Goal: Task Accomplishment & Management: Use online tool/utility

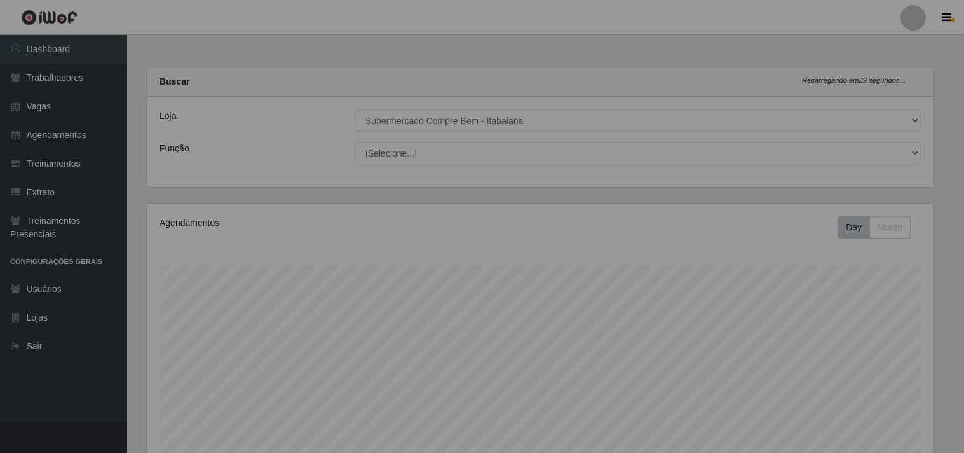
select select "264"
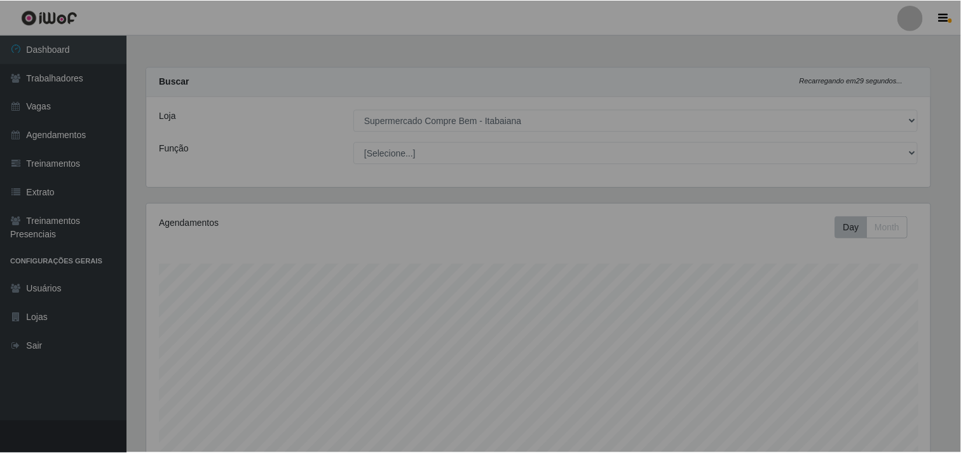
scroll to position [263, 794]
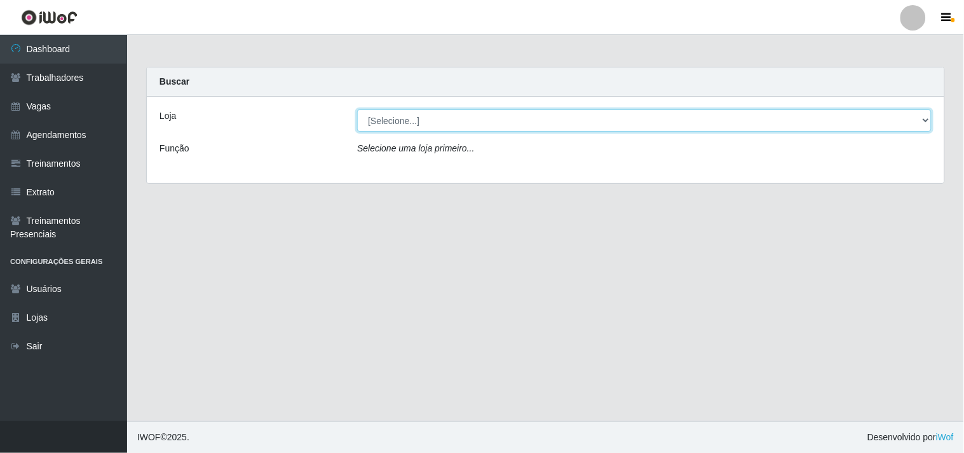
click at [437, 113] on select "[Selecione...] Supermercado Compre Bem - Itabaiana" at bounding box center [644, 120] width 575 height 22
select select "264"
click at [357, 109] on select "[Selecione...] Supermercado Compre Bem - Itabaiana" at bounding box center [644, 120] width 575 height 22
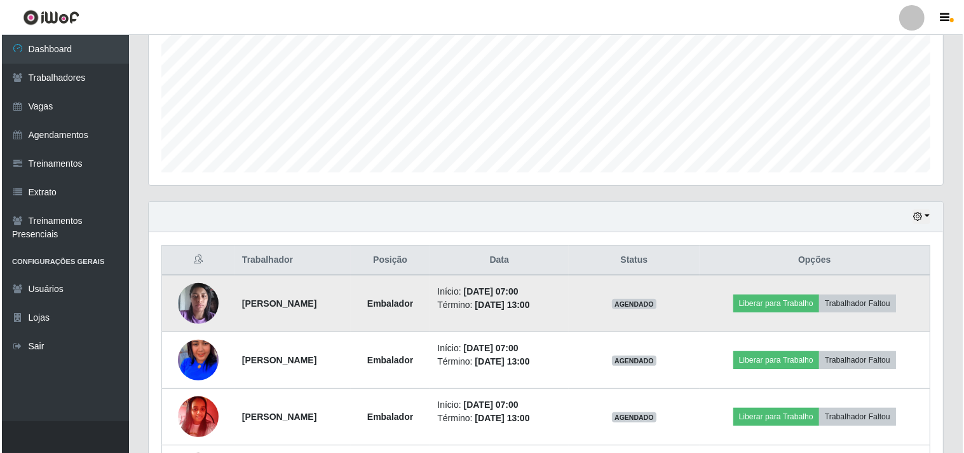
scroll to position [353, 0]
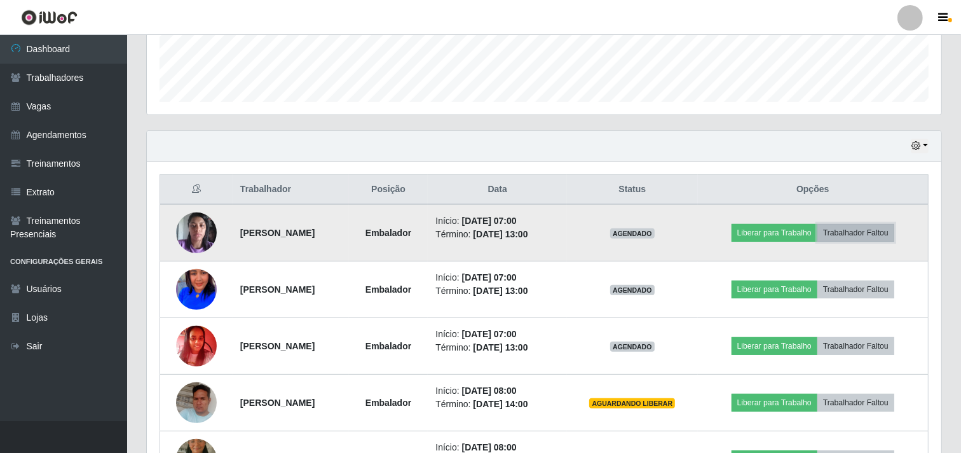
click at [876, 236] on button "Trabalhador Faltou" at bounding box center [855, 233] width 77 height 18
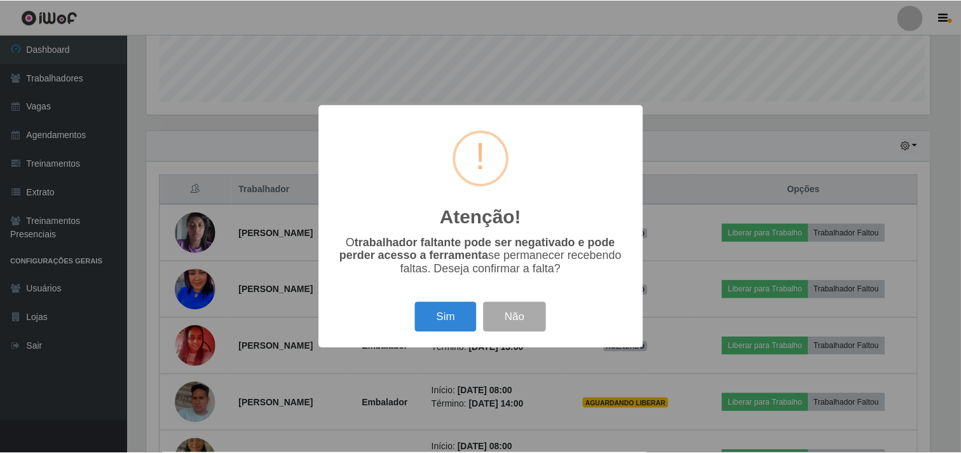
scroll to position [263, 786]
click at [456, 320] on button "Sim" at bounding box center [447, 317] width 62 height 30
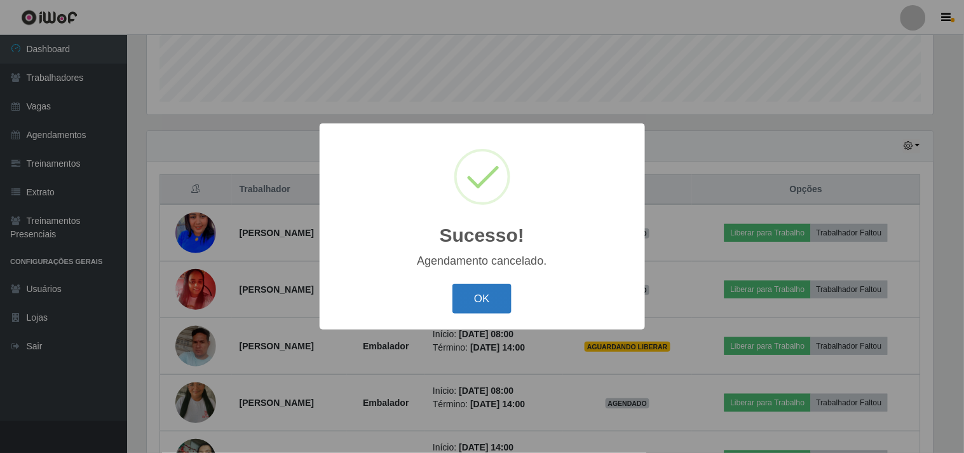
click at [480, 309] on button "OK" at bounding box center [482, 298] width 59 height 30
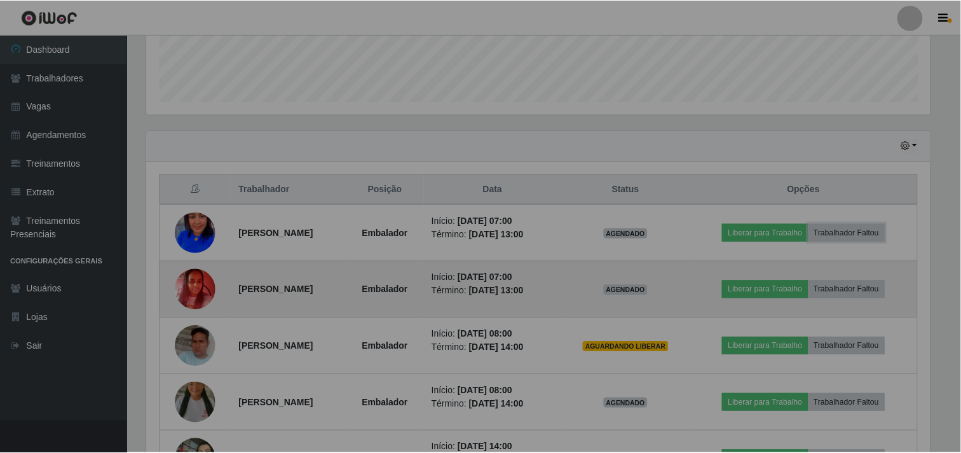
scroll to position [263, 794]
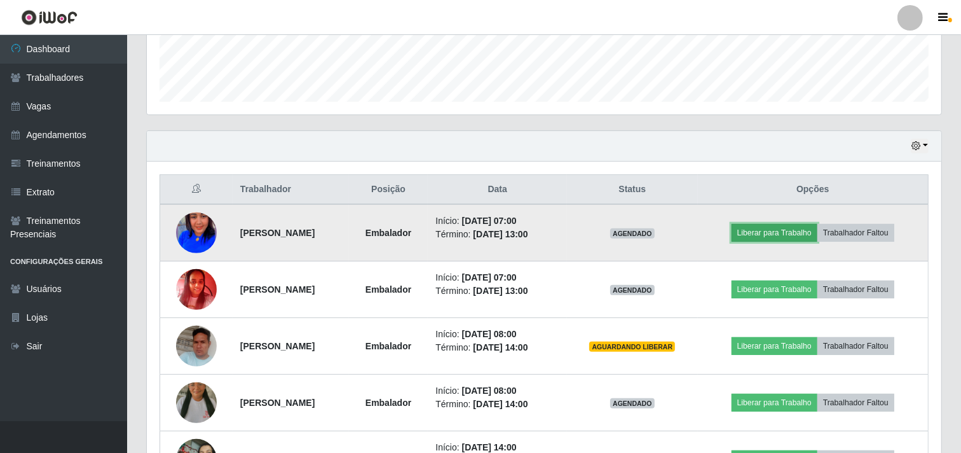
click at [780, 242] on button "Liberar para Trabalho" at bounding box center [775, 233] width 86 height 18
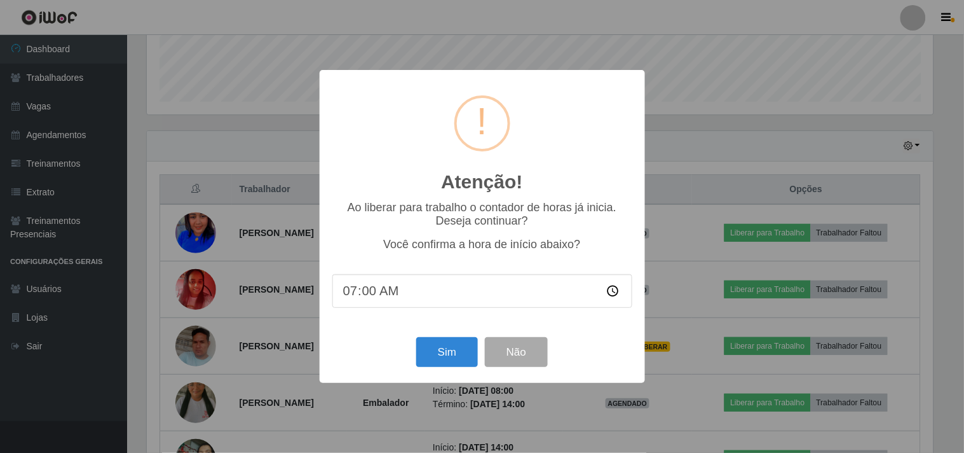
click at [427, 370] on div "Sim Não" at bounding box center [482, 352] width 300 height 36
click at [441, 356] on button "Sim" at bounding box center [447, 352] width 62 height 30
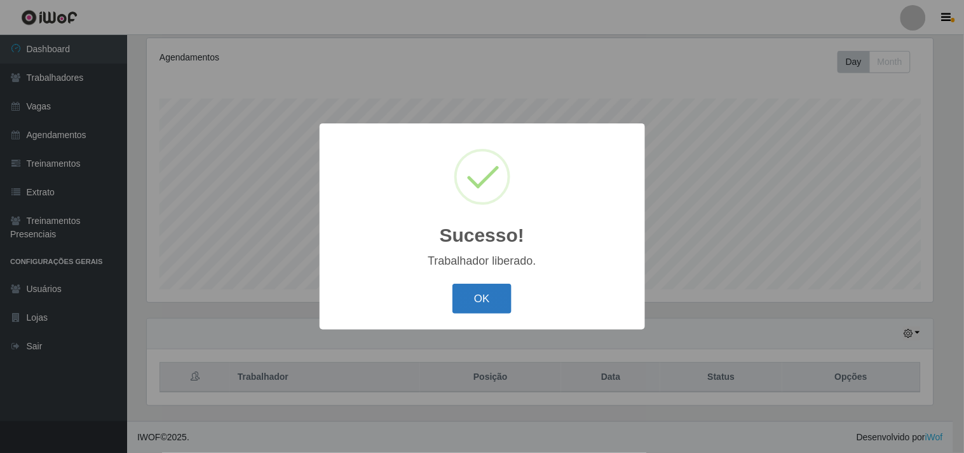
click at [491, 292] on button "OK" at bounding box center [482, 298] width 59 height 30
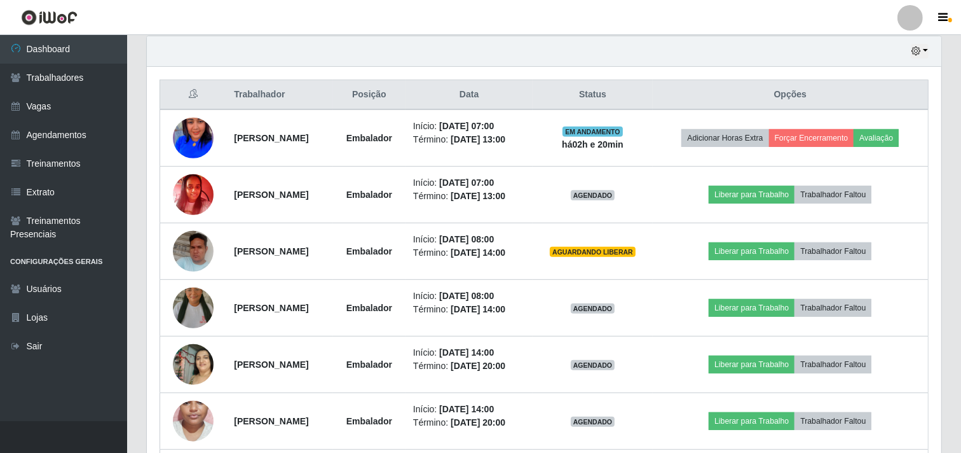
scroll to position [659, 0]
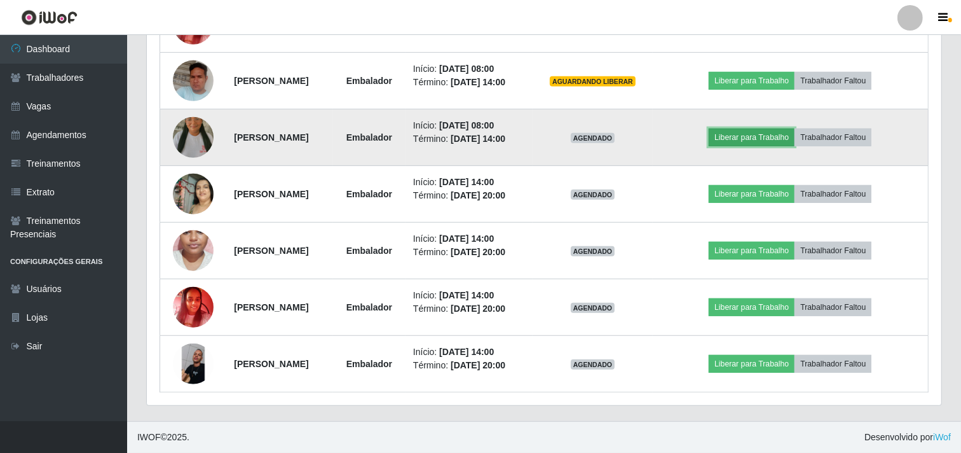
click at [754, 128] on button "Liberar para Trabalho" at bounding box center [752, 137] width 86 height 18
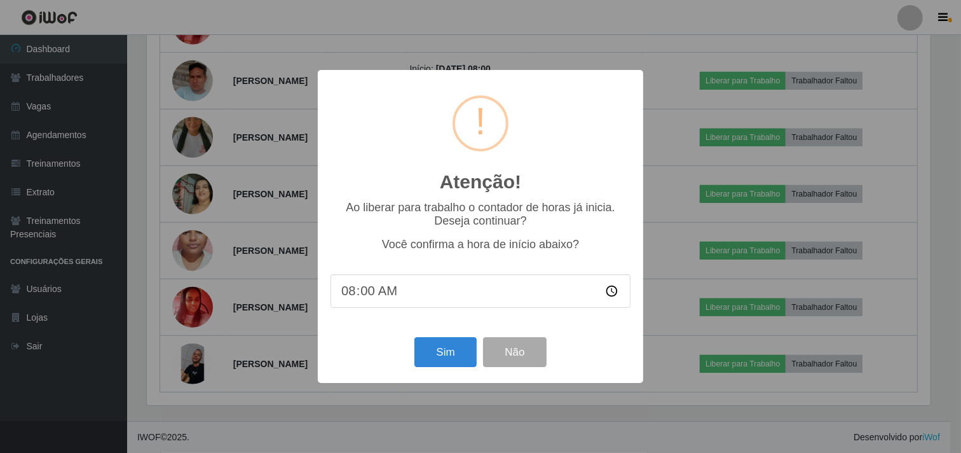
scroll to position [263, 786]
click at [436, 344] on button "Sim" at bounding box center [447, 352] width 62 height 30
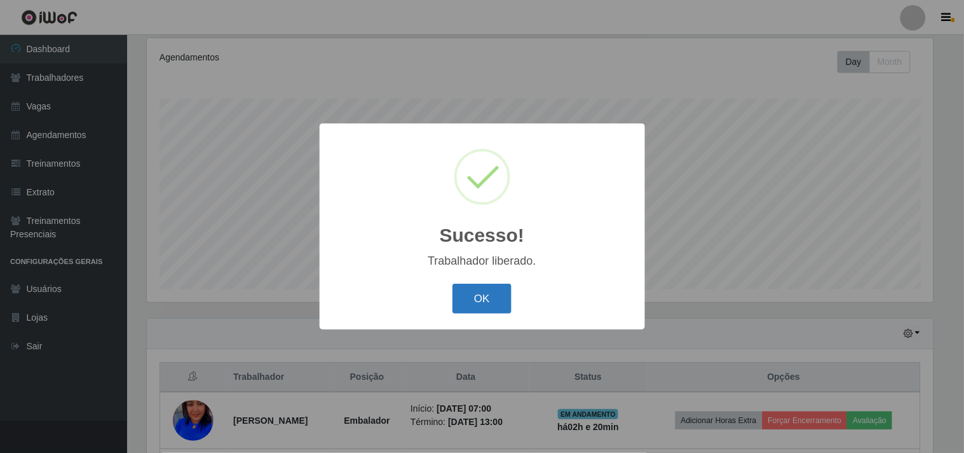
click at [499, 307] on button "OK" at bounding box center [482, 298] width 59 height 30
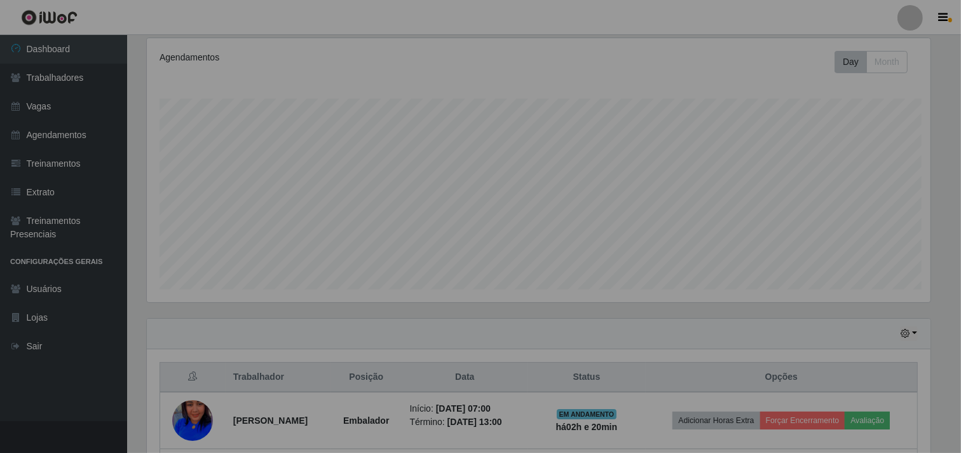
scroll to position [0, 0]
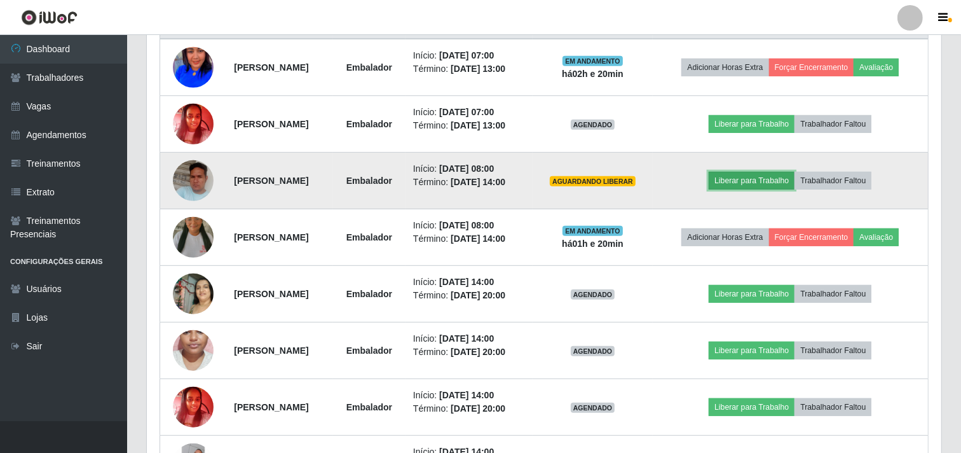
click at [779, 189] on button "Liberar para Trabalho" at bounding box center [752, 181] width 86 height 18
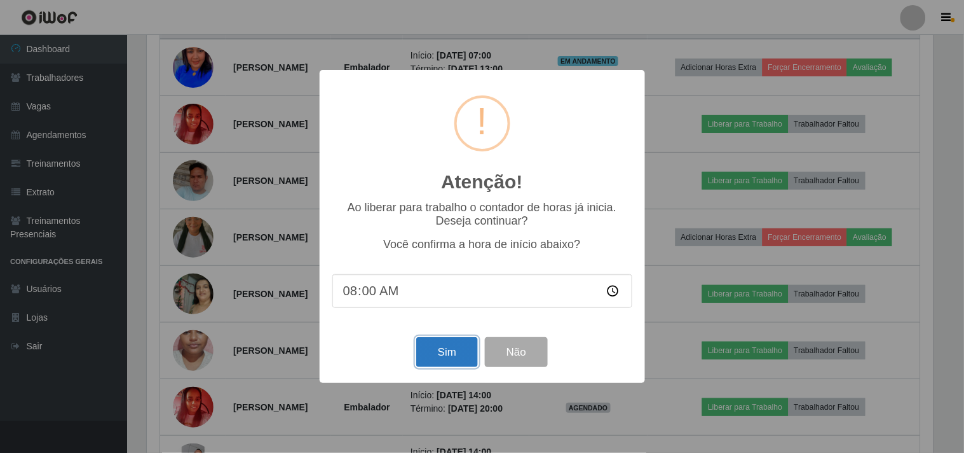
click at [449, 354] on button "Sim" at bounding box center [447, 352] width 62 height 30
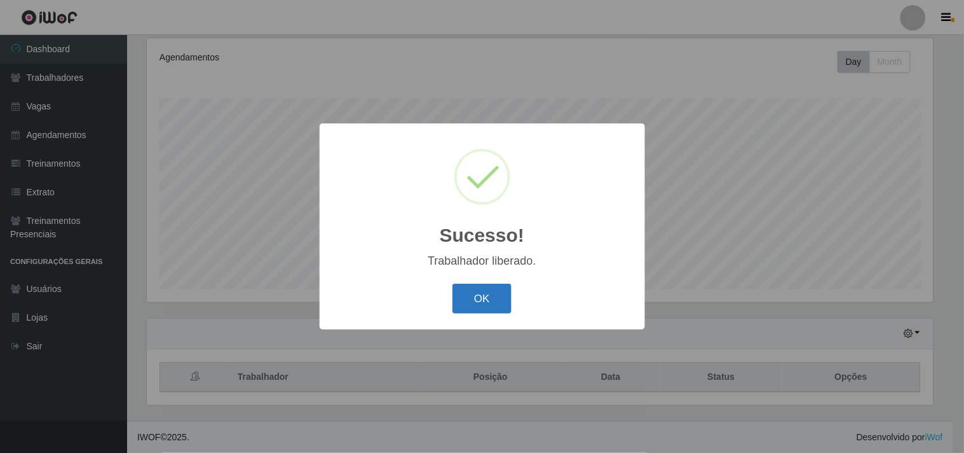
click at [486, 295] on button "OK" at bounding box center [482, 298] width 59 height 30
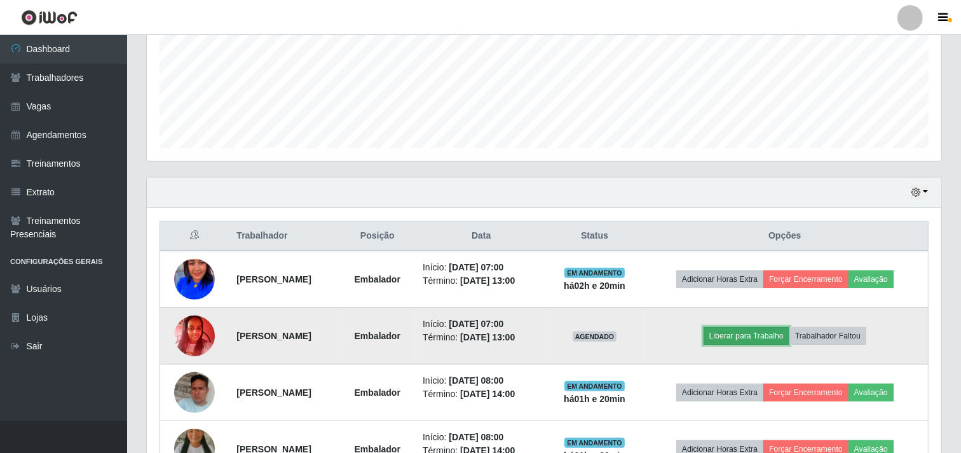
click at [748, 332] on button "Liberar para Trabalho" at bounding box center [747, 336] width 86 height 18
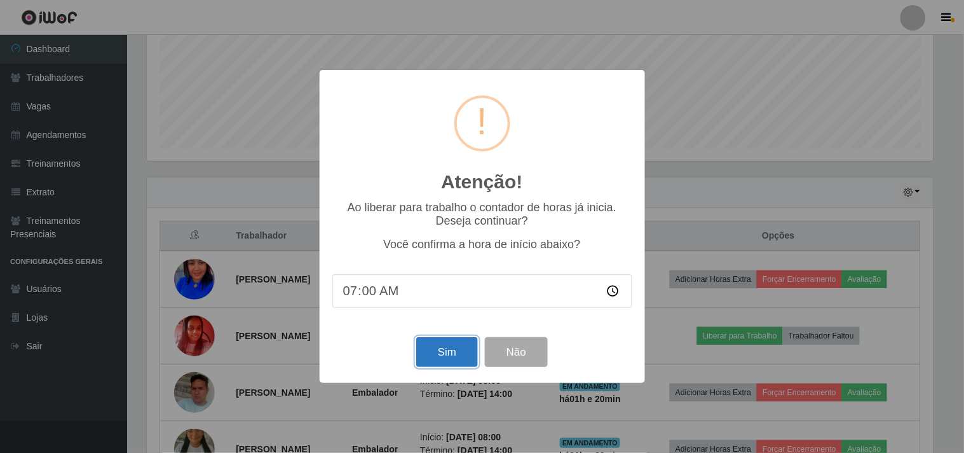
click at [432, 352] on button "Sim" at bounding box center [447, 352] width 62 height 30
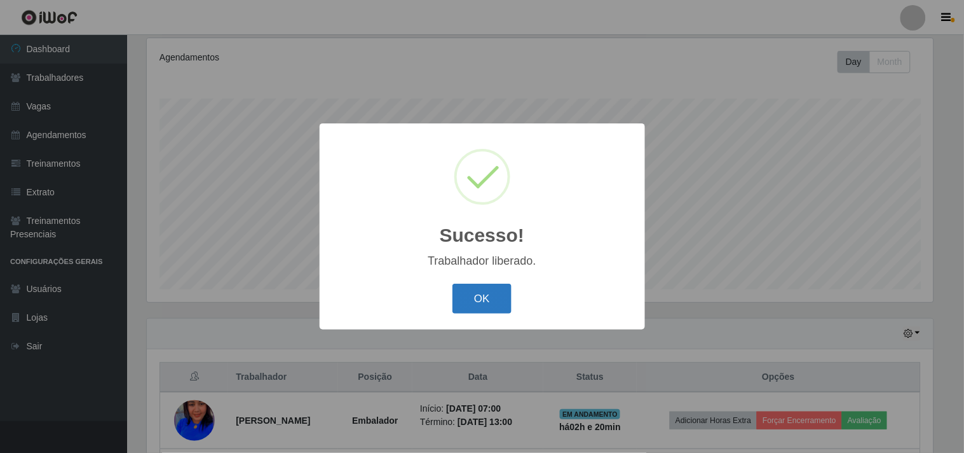
click at [479, 291] on button "OK" at bounding box center [482, 298] width 59 height 30
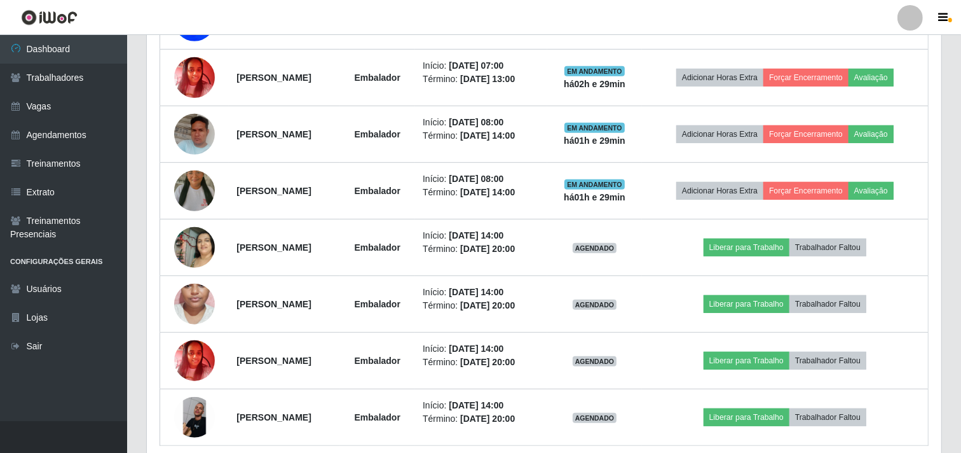
scroll to position [423, 0]
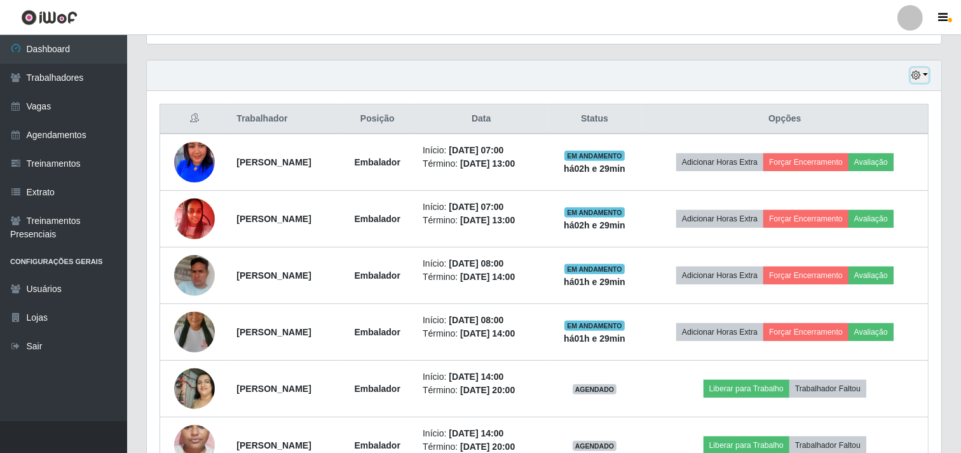
click at [918, 78] on icon "button" at bounding box center [915, 75] width 9 height 9
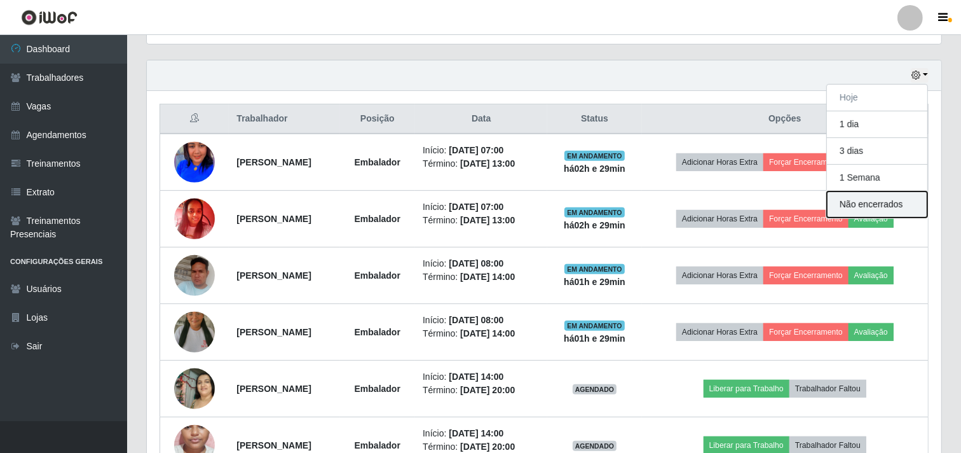
click at [878, 205] on button "Não encerrados" at bounding box center [877, 204] width 100 height 26
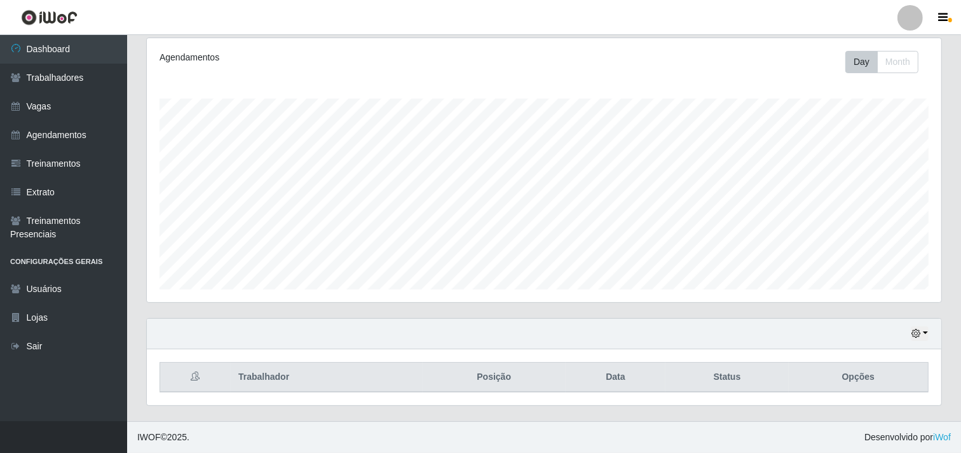
scroll to position [392, 0]
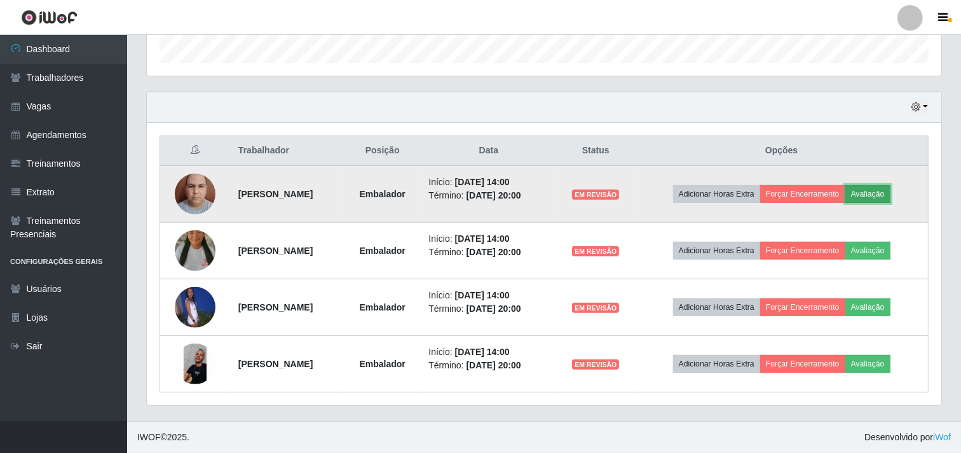
click at [879, 191] on button "Avaliação" at bounding box center [867, 194] width 45 height 18
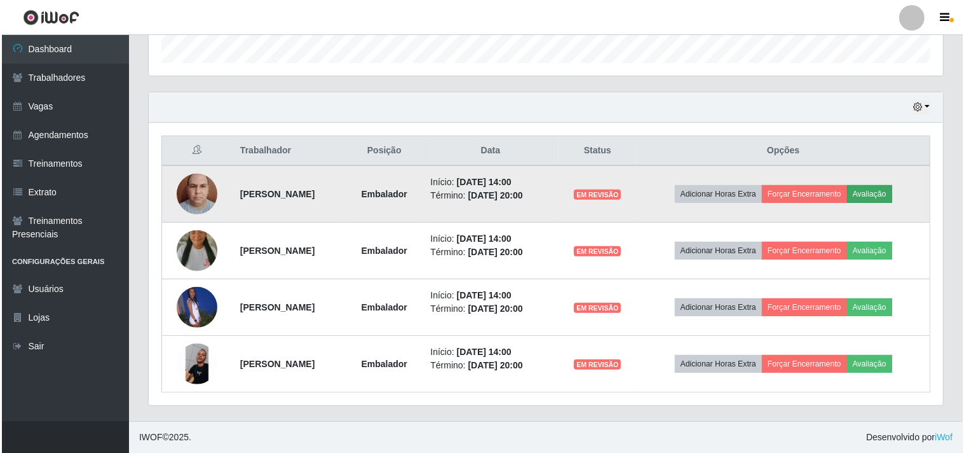
scroll to position [263, 786]
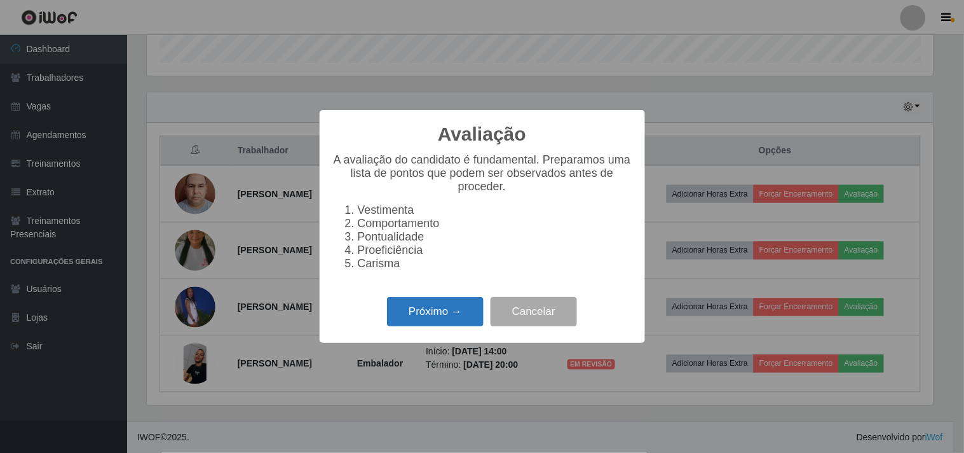
click at [467, 325] on button "Próximo →" at bounding box center [435, 312] width 97 height 30
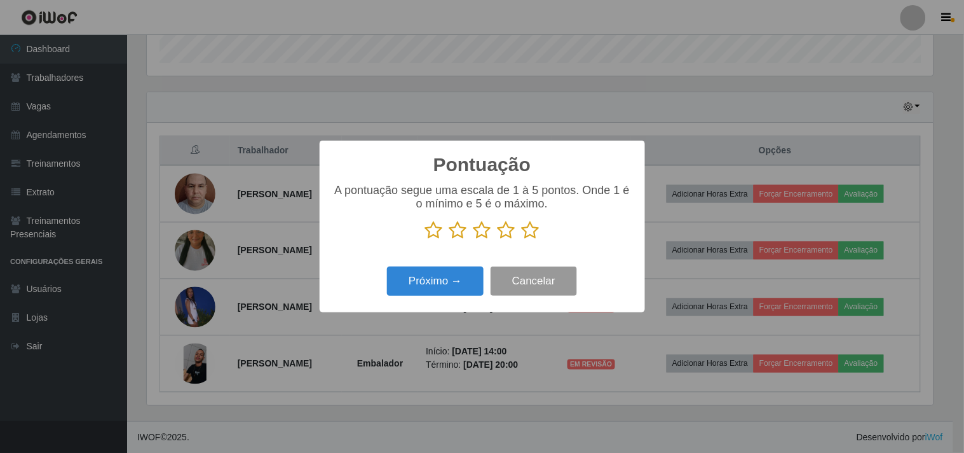
scroll to position [635311, 634788]
drag, startPoint x: 510, startPoint y: 227, endPoint x: 496, endPoint y: 251, distance: 27.9
click at [507, 234] on icon at bounding box center [507, 230] width 18 height 19
click at [498, 240] on input "radio" at bounding box center [498, 240] width 0 height 0
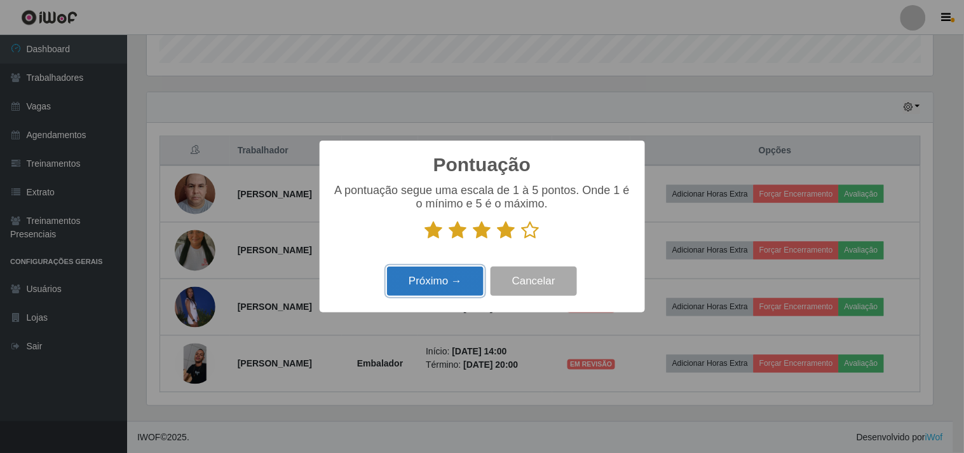
click at [448, 282] on button "Próximo →" at bounding box center [435, 281] width 97 height 30
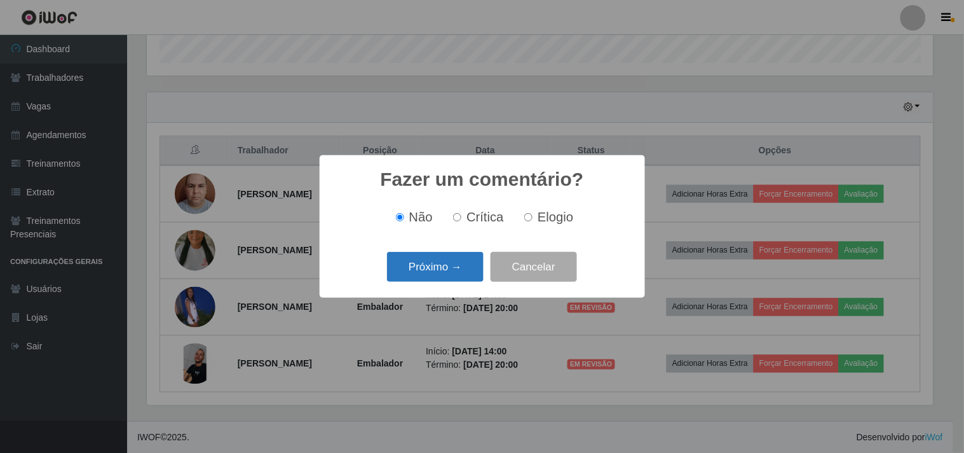
click at [435, 278] on button "Próximo →" at bounding box center [435, 267] width 97 height 30
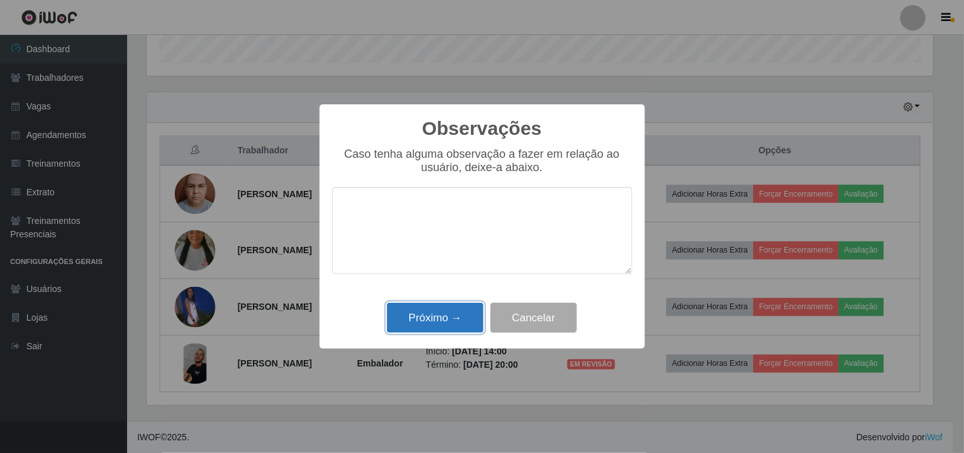
click at [458, 316] on button "Próximo →" at bounding box center [435, 318] width 97 height 30
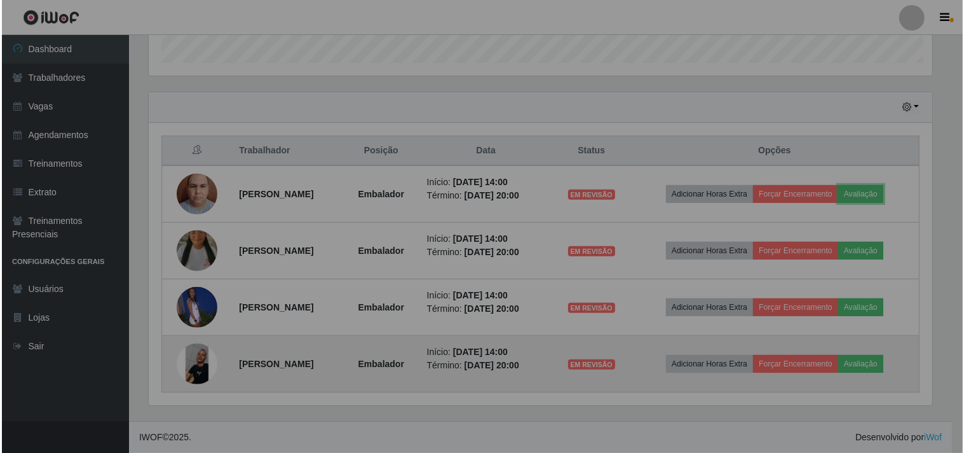
scroll to position [263, 794]
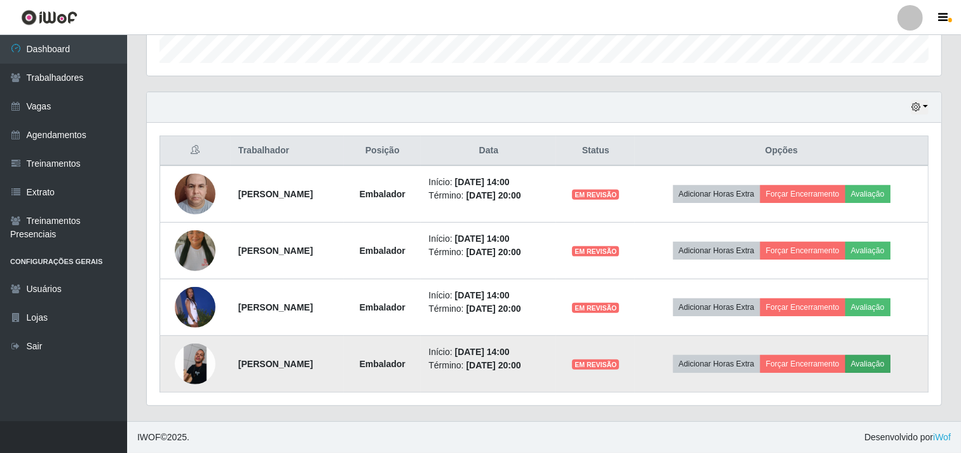
drag, startPoint x: 908, startPoint y: 367, endPoint x: 889, endPoint y: 362, distance: 19.7
click at [897, 365] on td "Adicionar Horas Extra Forçar Encerramento Avaliação" at bounding box center [781, 364] width 293 height 57
click at [889, 362] on button "Avaliação" at bounding box center [867, 364] width 45 height 18
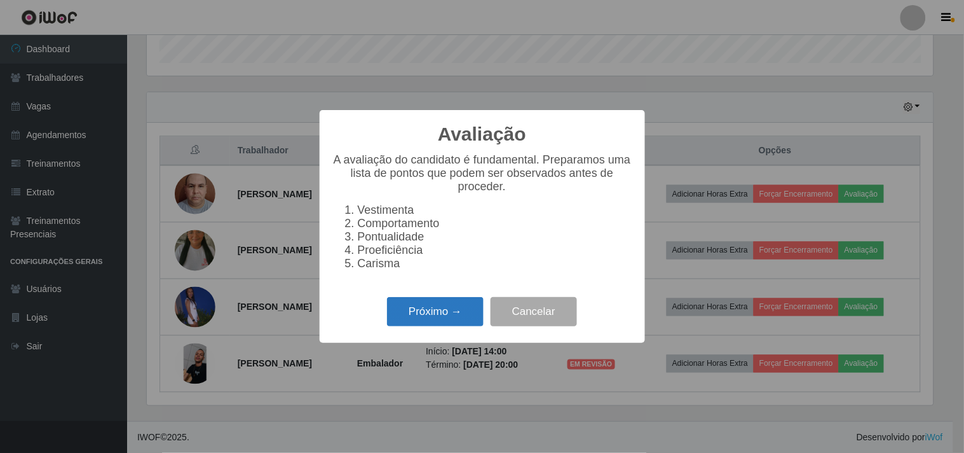
click at [436, 315] on button "Próximo →" at bounding box center [435, 312] width 97 height 30
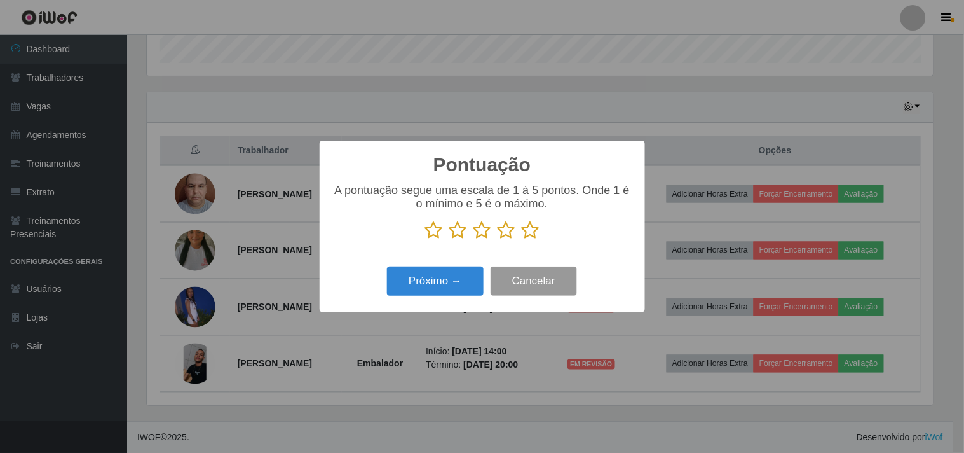
scroll to position [635311, 634788]
drag, startPoint x: 510, startPoint y: 235, endPoint x: 483, endPoint y: 261, distance: 37.3
click at [507, 233] on icon at bounding box center [507, 230] width 18 height 19
click at [498, 240] on input "radio" at bounding box center [498, 240] width 0 height 0
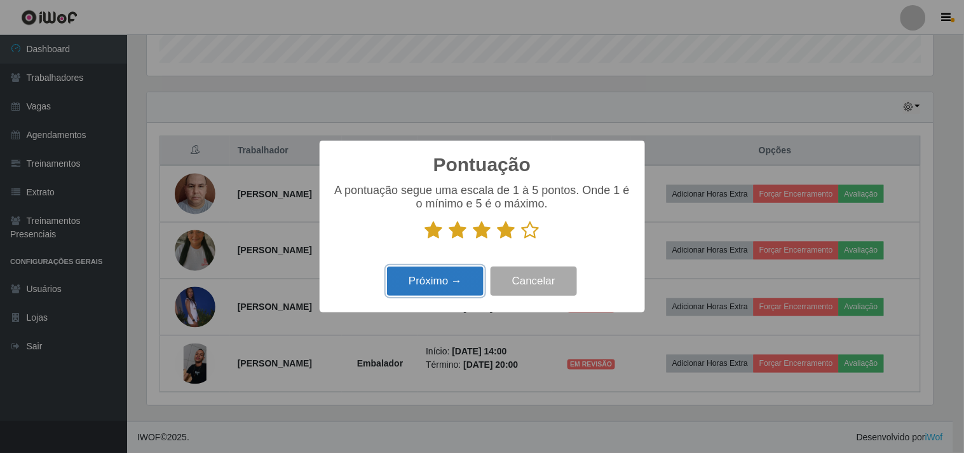
click at [448, 283] on button "Próximo →" at bounding box center [435, 281] width 97 height 30
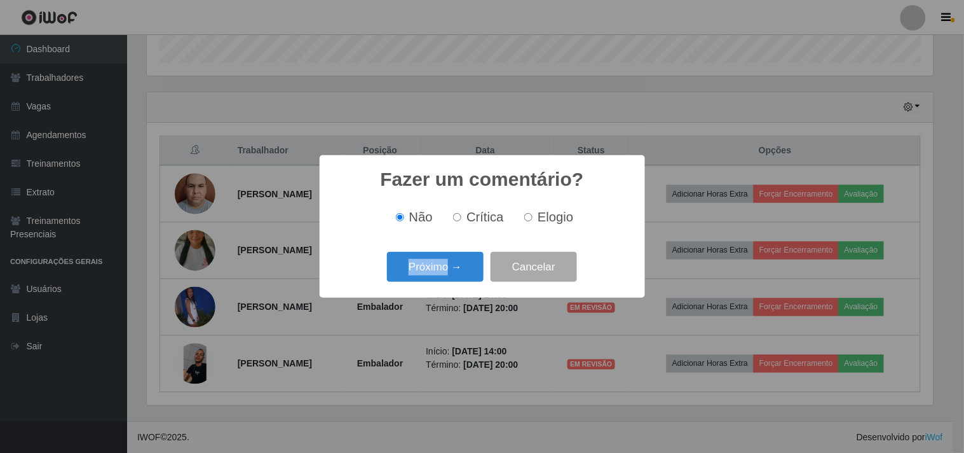
click at [447, 281] on div "Próximo → Cancelar" at bounding box center [482, 267] width 300 height 36
click at [445, 276] on button "Próximo →" at bounding box center [435, 267] width 97 height 30
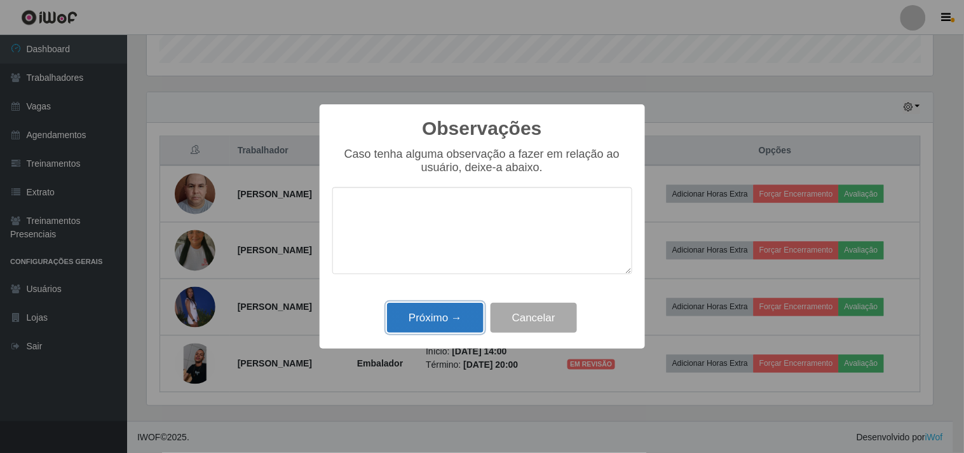
click at [453, 307] on button "Próximo →" at bounding box center [435, 318] width 97 height 30
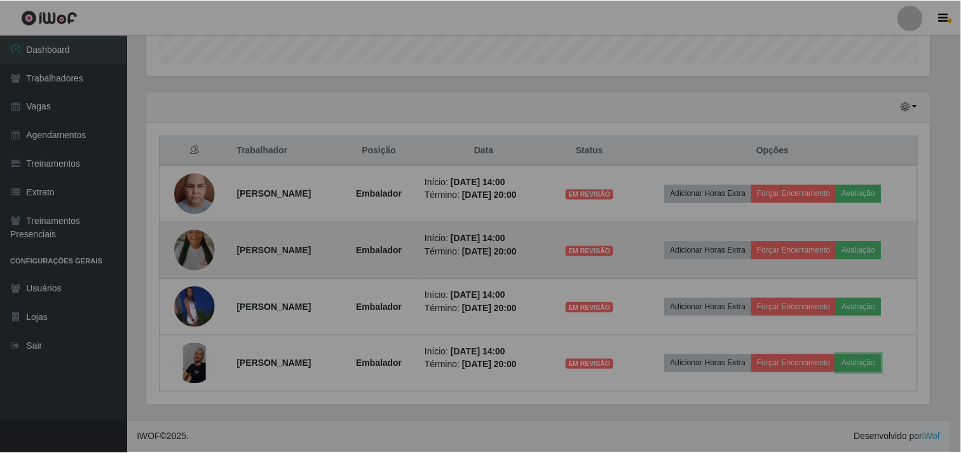
scroll to position [263, 794]
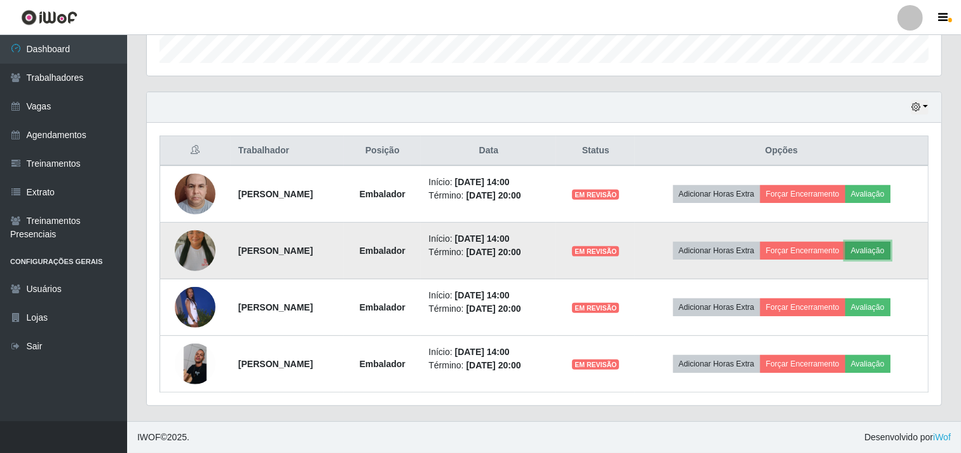
drag, startPoint x: 878, startPoint y: 250, endPoint x: 862, endPoint y: 249, distance: 15.9
click at [862, 249] on button "Avaliação" at bounding box center [867, 251] width 45 height 18
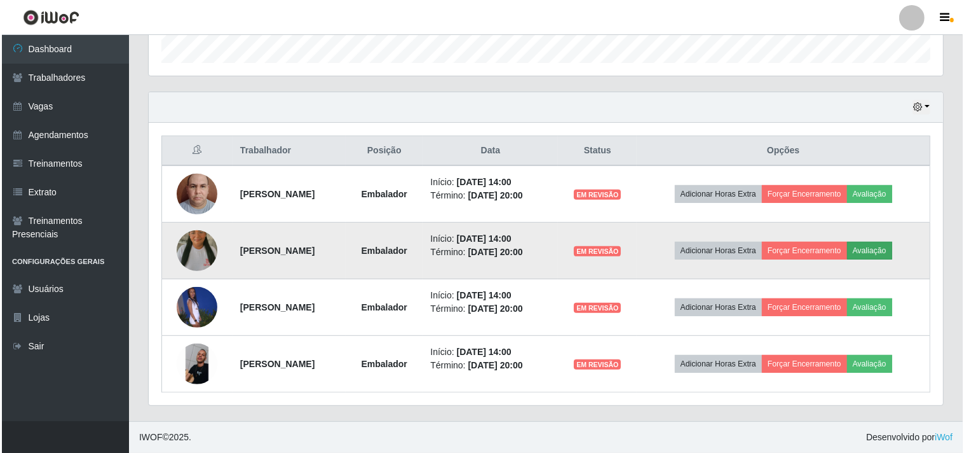
scroll to position [263, 786]
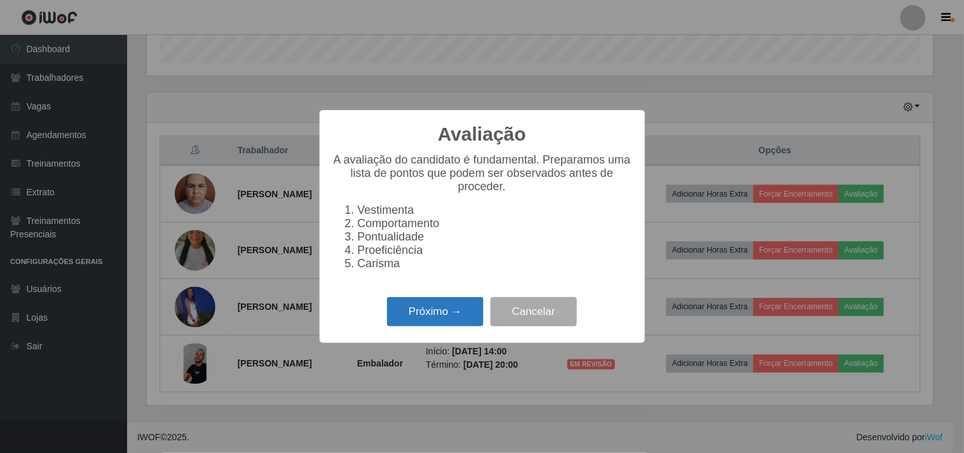
click at [449, 314] on button "Próximo →" at bounding box center [435, 312] width 97 height 30
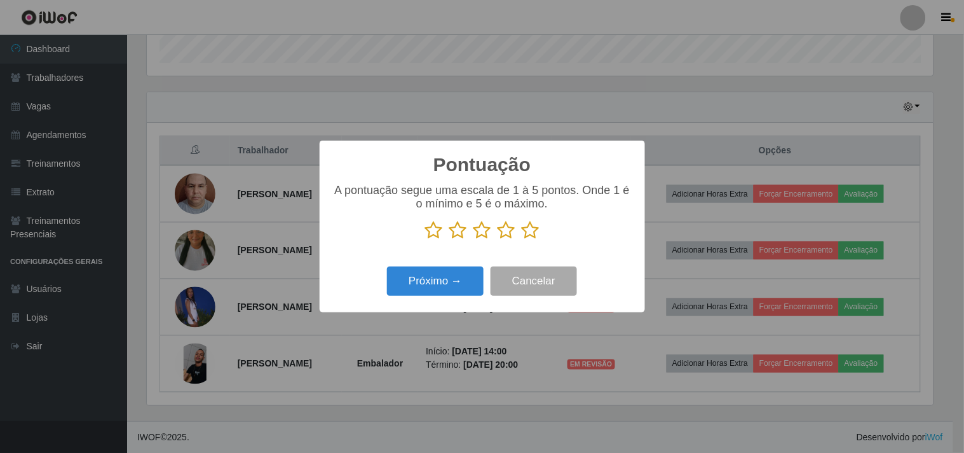
scroll to position [635311, 634788]
click at [453, 235] on icon at bounding box center [458, 230] width 18 height 19
click at [449, 240] on input "radio" at bounding box center [449, 240] width 0 height 0
click at [453, 282] on button "Próximo →" at bounding box center [435, 281] width 97 height 30
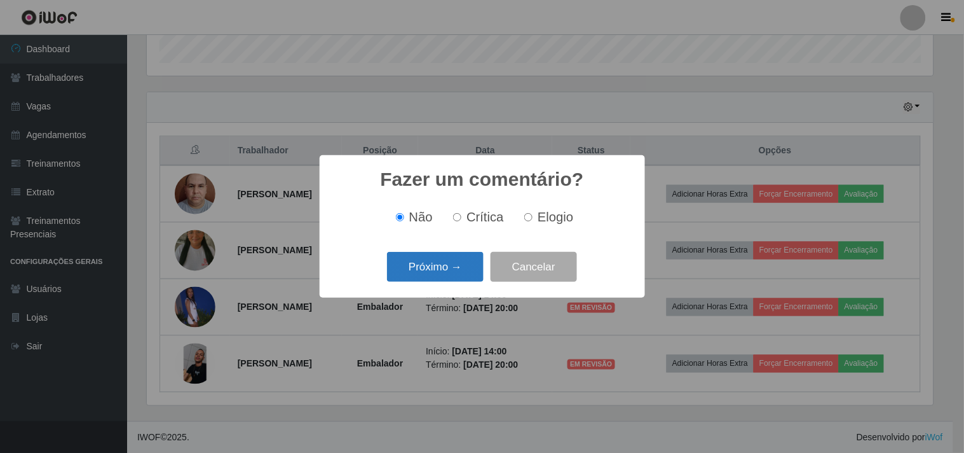
click at [448, 268] on button "Próximo →" at bounding box center [435, 267] width 97 height 30
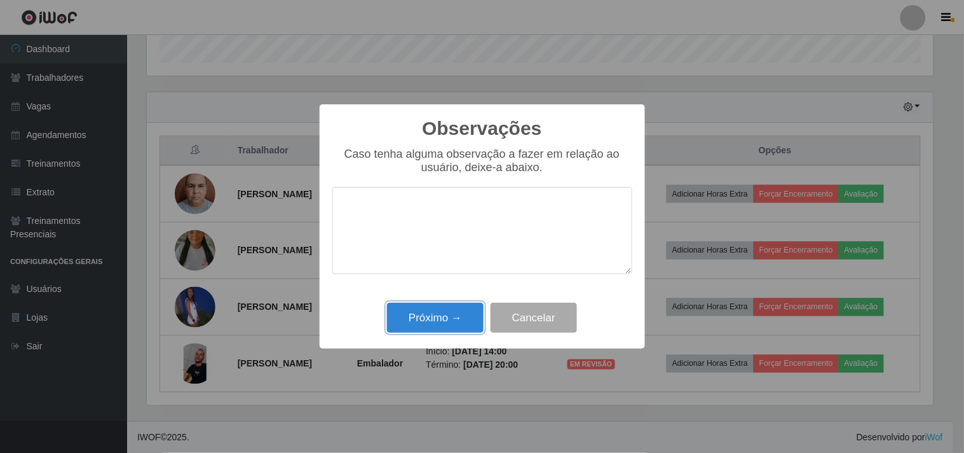
drag, startPoint x: 441, startPoint y: 315, endPoint x: 643, endPoint y: 325, distance: 202.4
click at [451, 317] on button "Próximo →" at bounding box center [435, 318] width 97 height 30
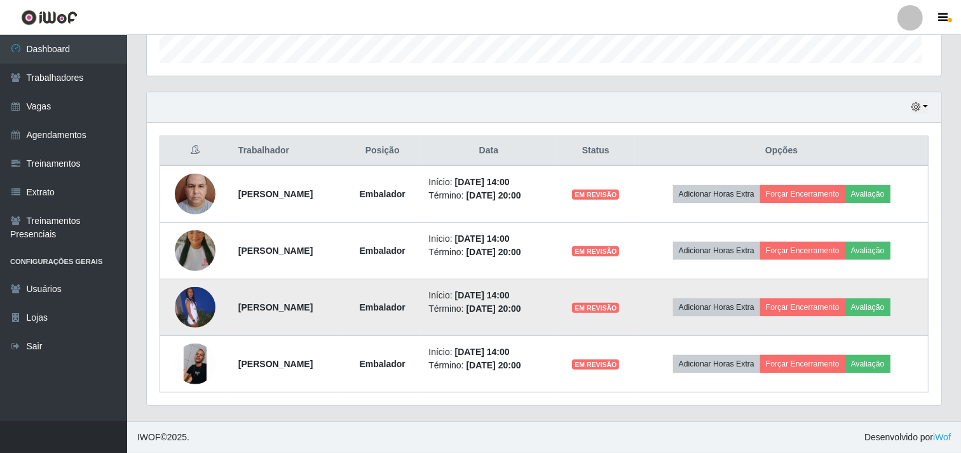
scroll to position [263, 794]
click at [876, 303] on button "Avaliação" at bounding box center [867, 307] width 45 height 18
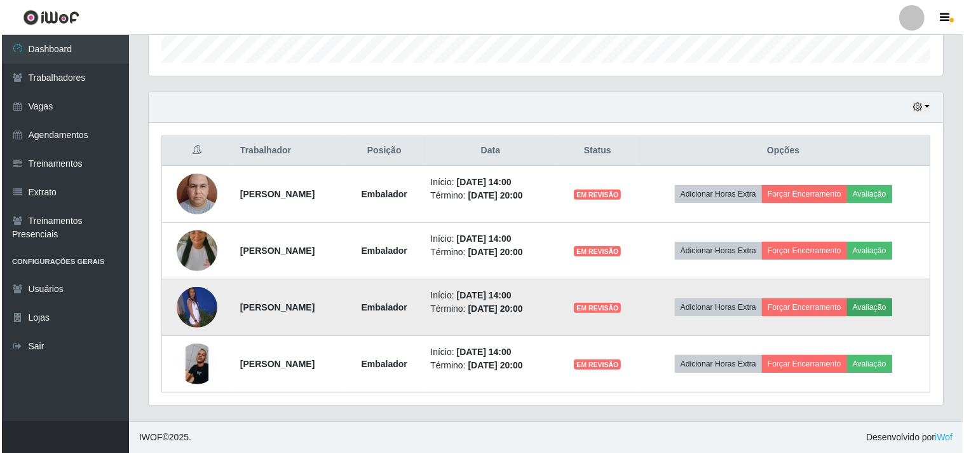
scroll to position [263, 786]
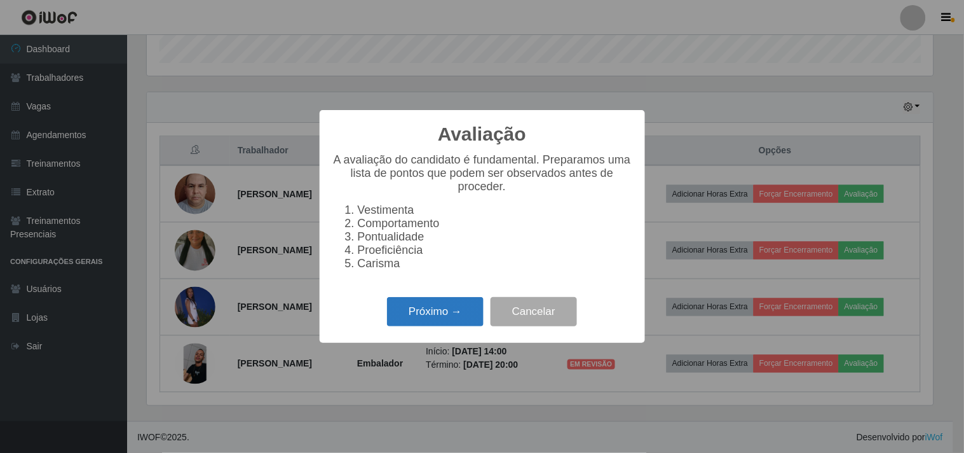
click at [427, 306] on button "Próximo →" at bounding box center [435, 312] width 97 height 30
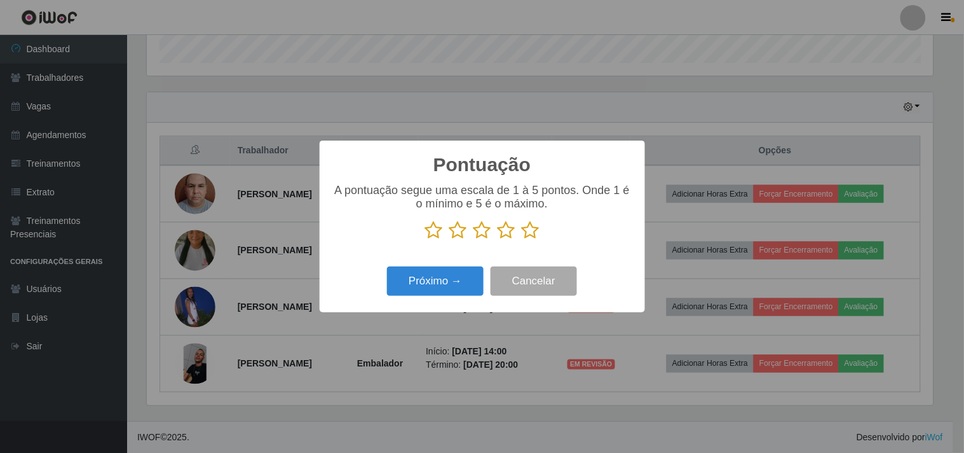
drag, startPoint x: 529, startPoint y: 231, endPoint x: 407, endPoint y: 283, distance: 132.1
click at [528, 231] on icon at bounding box center [531, 230] width 18 height 19
click at [522, 240] on input "radio" at bounding box center [522, 240] width 0 height 0
click at [407, 283] on button "Próximo →" at bounding box center [435, 281] width 97 height 30
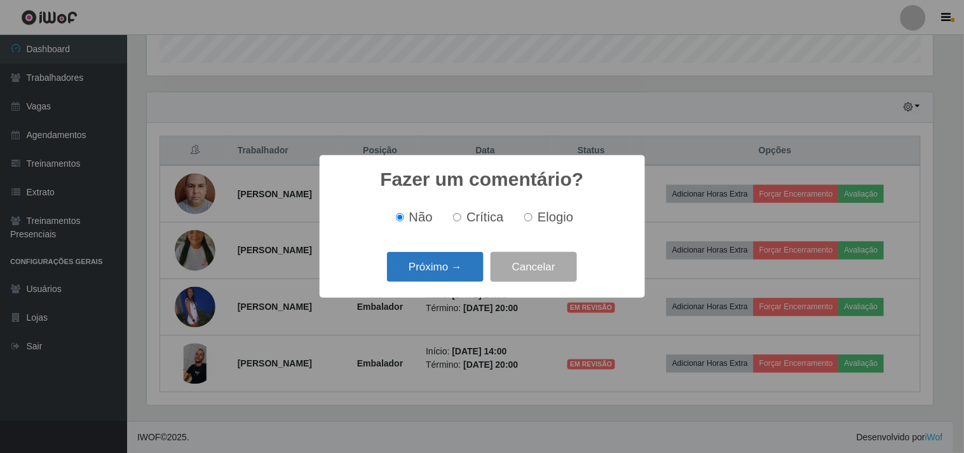
click at [426, 274] on button "Próximo →" at bounding box center [435, 267] width 97 height 30
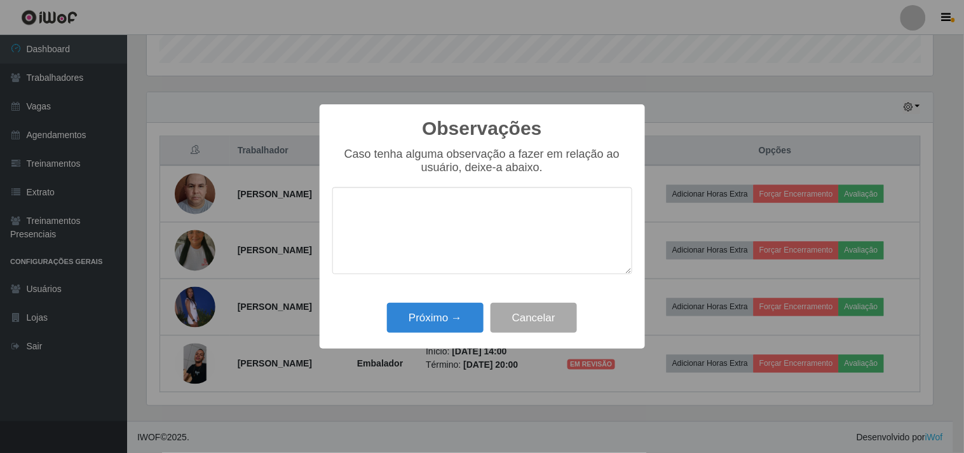
click at [436, 301] on div "Próximo → Cancelar" at bounding box center [482, 317] width 300 height 36
click at [437, 311] on button "Próximo →" at bounding box center [435, 318] width 97 height 30
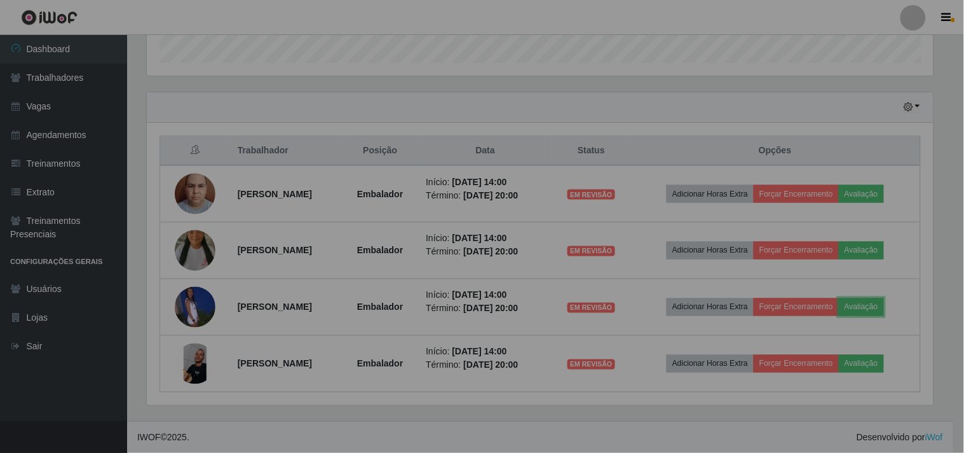
scroll to position [263, 794]
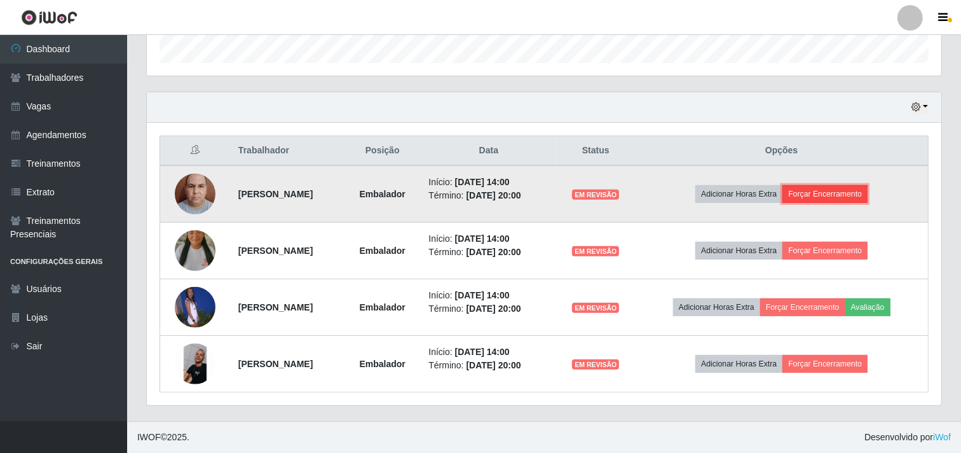
click at [852, 193] on button "Forçar Encerramento" at bounding box center [824, 194] width 85 height 18
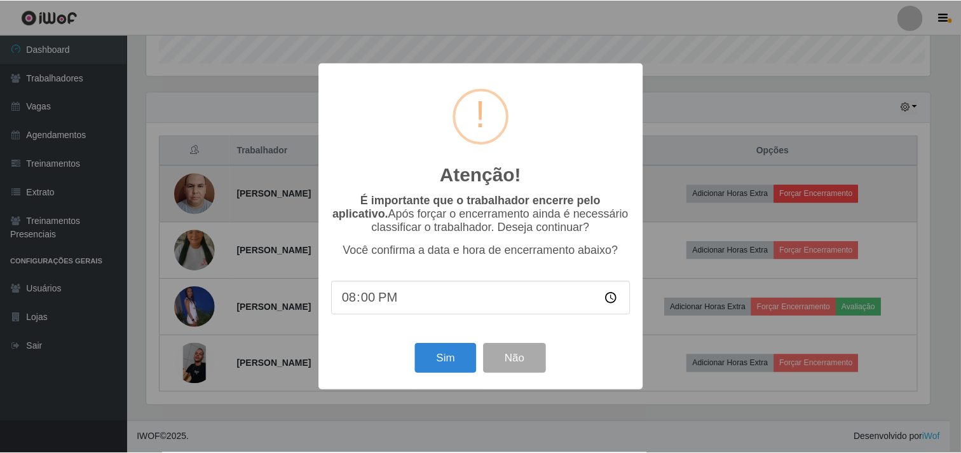
scroll to position [263, 786]
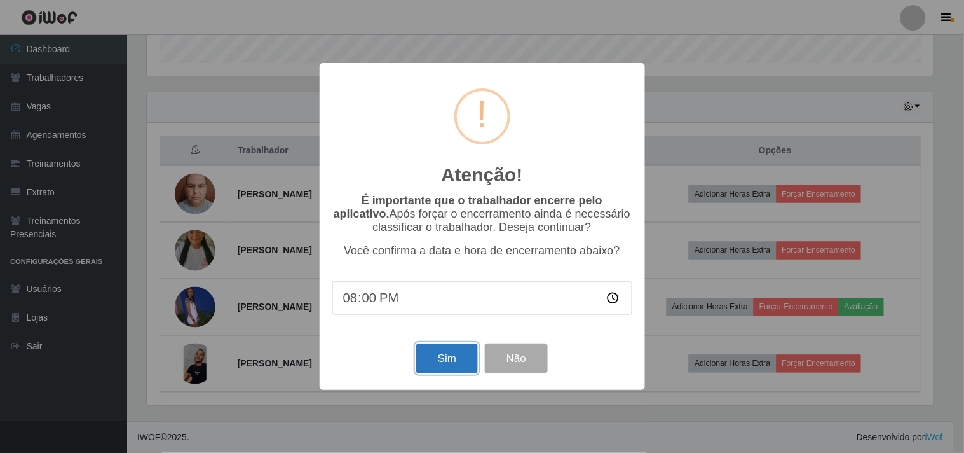
click at [425, 369] on button "Sim" at bounding box center [447, 358] width 62 height 30
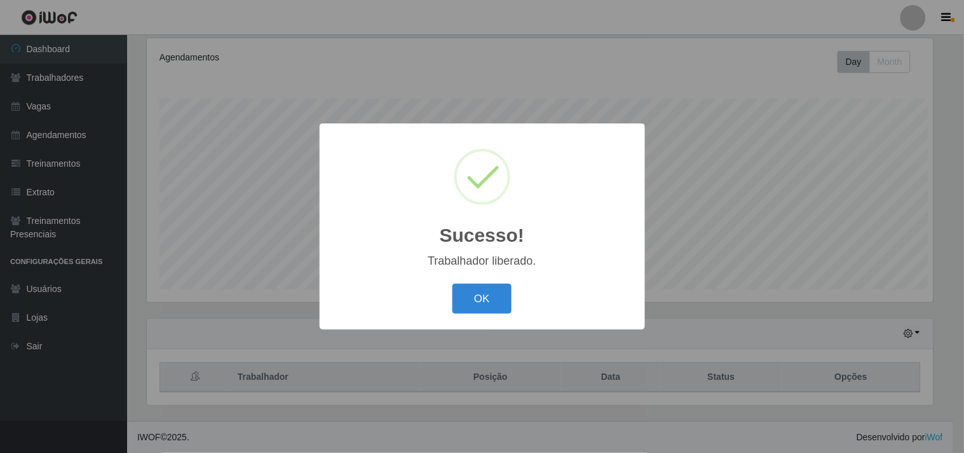
scroll to position [635311, 634788]
click at [468, 301] on button "OK" at bounding box center [482, 298] width 59 height 30
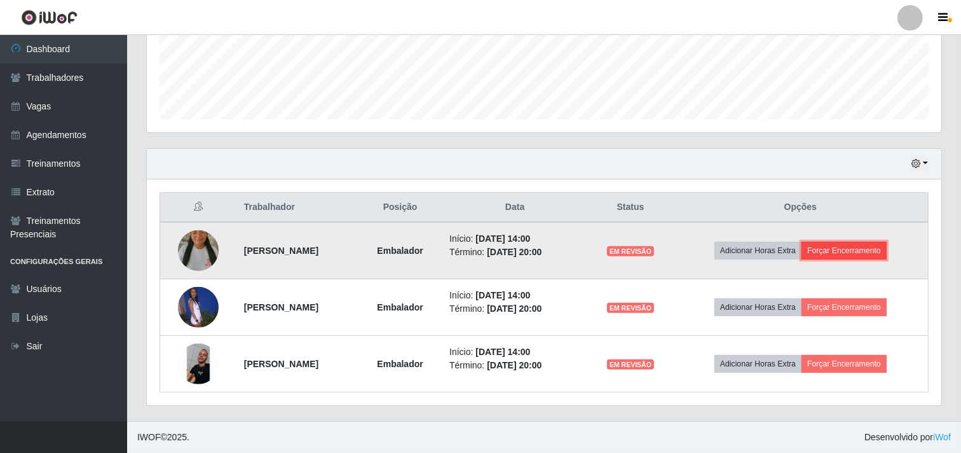
click at [877, 250] on button "Forçar Encerramento" at bounding box center [843, 251] width 85 height 18
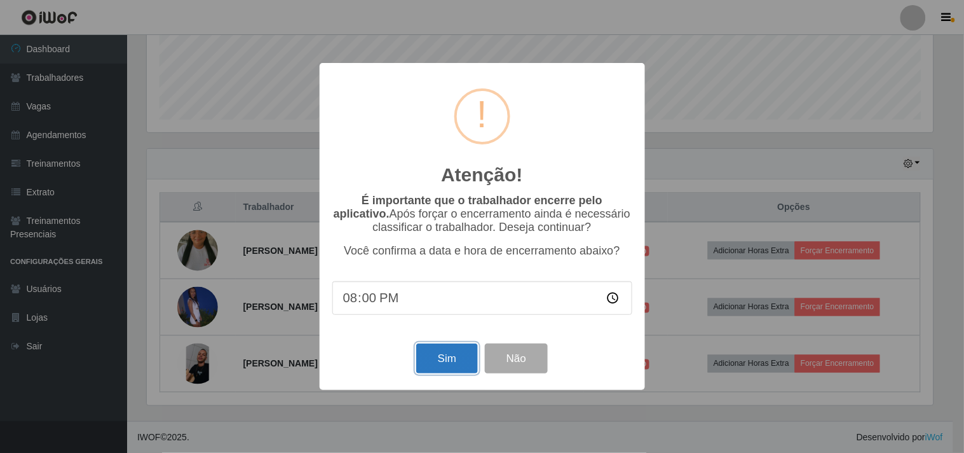
click at [437, 367] on button "Sim" at bounding box center [447, 358] width 62 height 30
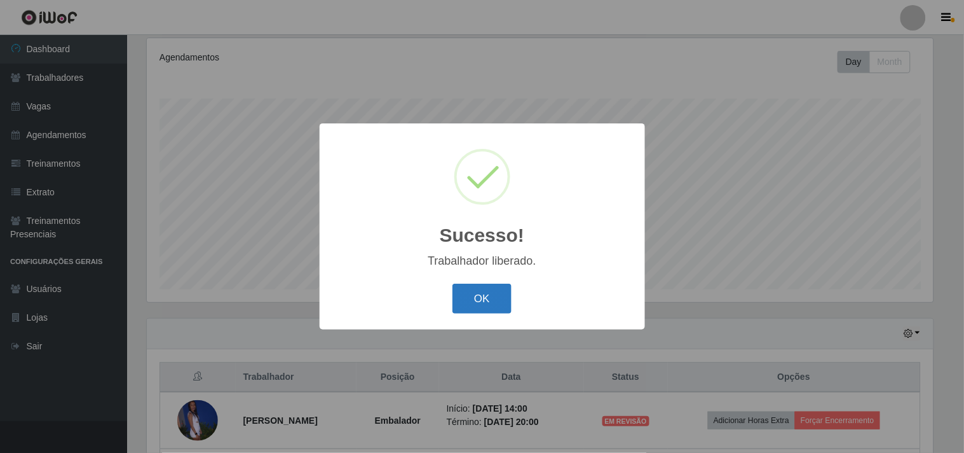
drag, startPoint x: 470, startPoint y: 310, endPoint x: 856, endPoint y: 360, distance: 389.0
click at [472, 310] on button "OK" at bounding box center [482, 298] width 59 height 30
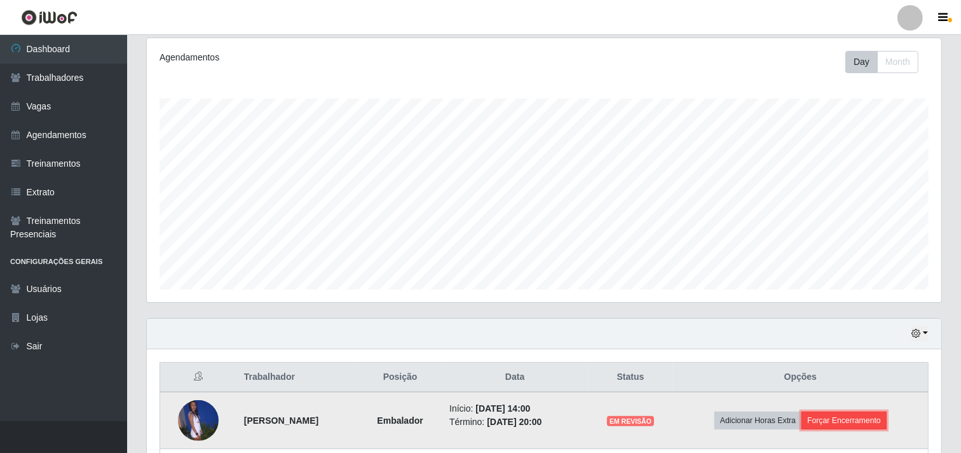
click at [880, 417] on button "Forçar Encerramento" at bounding box center [843, 420] width 85 height 18
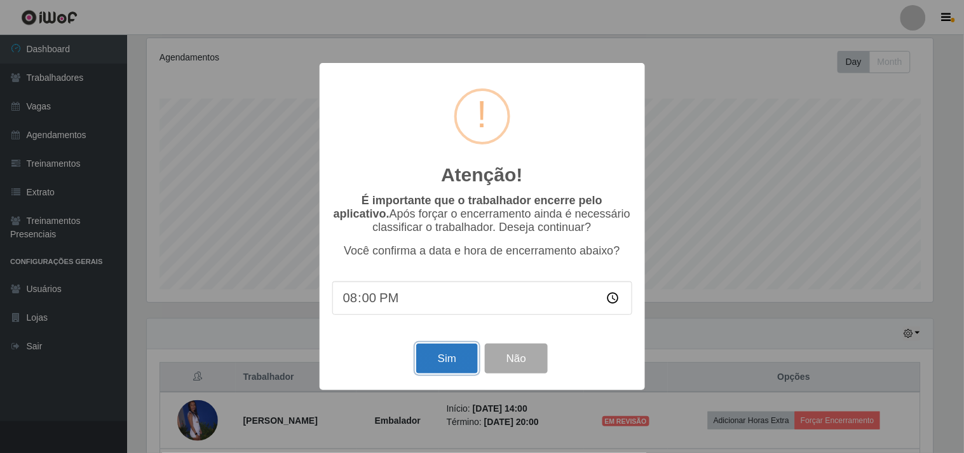
click at [468, 360] on button "Sim" at bounding box center [447, 358] width 62 height 30
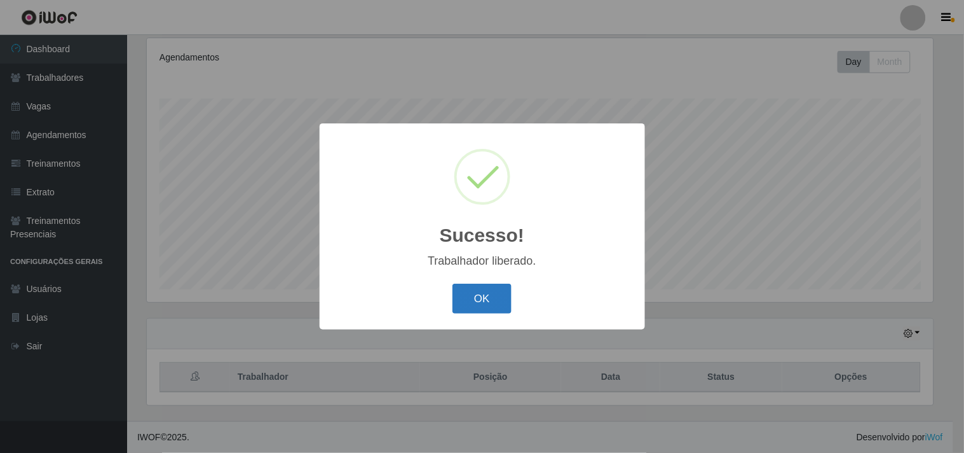
click at [463, 294] on button "OK" at bounding box center [482, 298] width 59 height 30
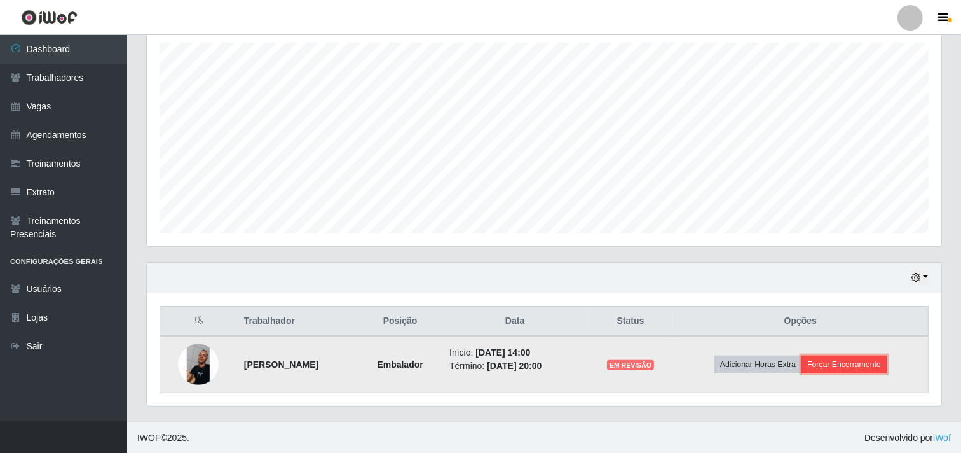
click at [887, 362] on button "Forçar Encerramento" at bounding box center [843, 364] width 85 height 18
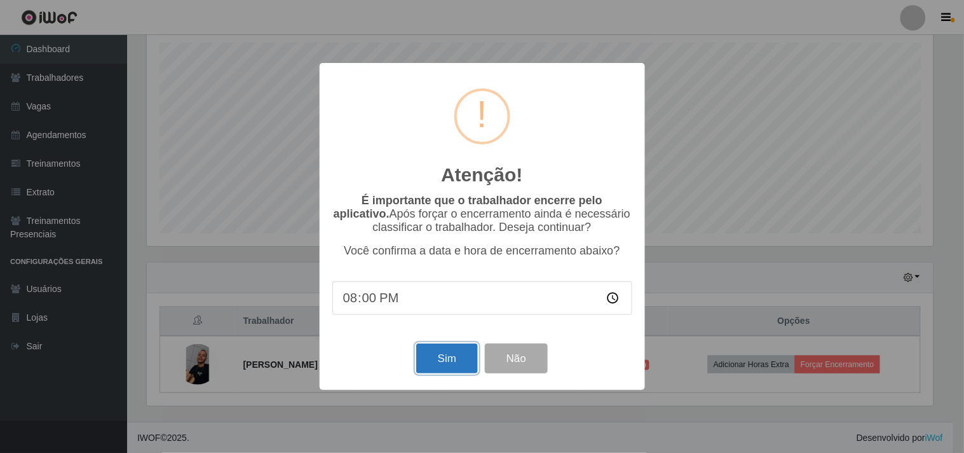
click at [462, 359] on button "Sim" at bounding box center [447, 358] width 62 height 30
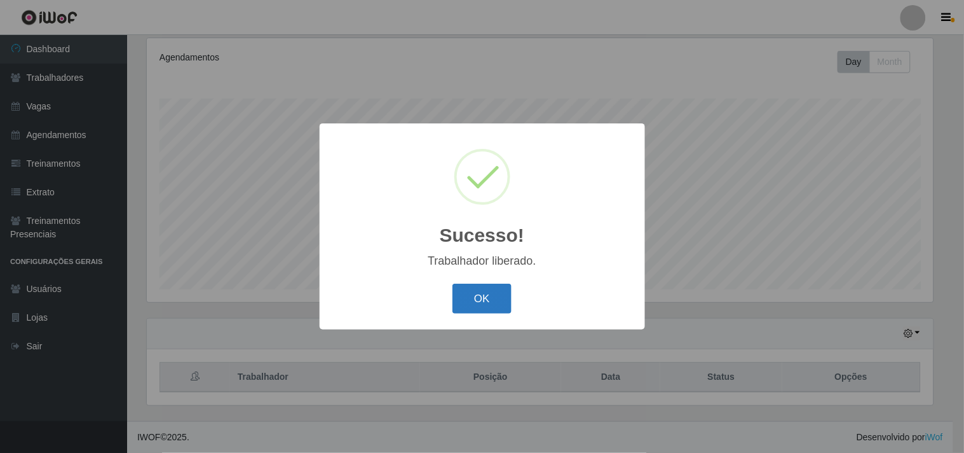
click at [477, 297] on button "OK" at bounding box center [482, 298] width 59 height 30
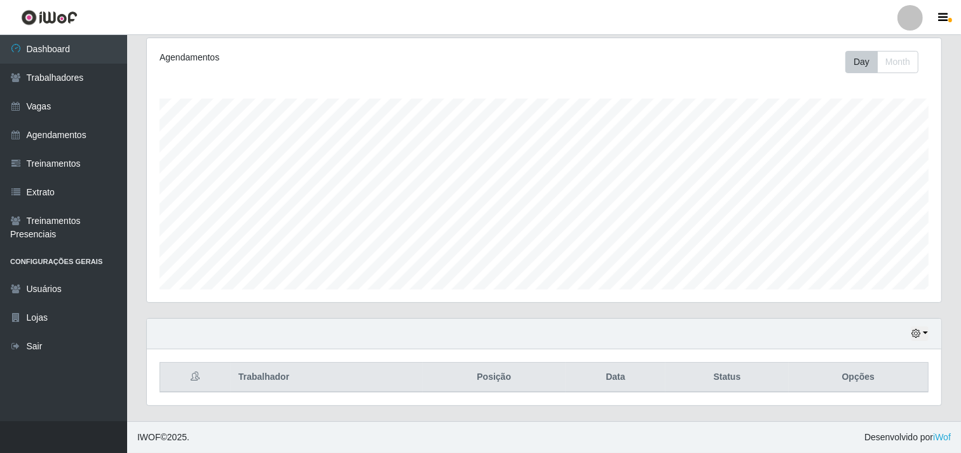
click at [895, 334] on div "Hoje 1 dia 3 dias 1 Semana Não encerrados" at bounding box center [544, 333] width 794 height 31
click at [910, 329] on div "Hoje 1 dia 3 dias 1 Semana Não encerrados" at bounding box center [544, 333] width 794 height 31
click at [920, 336] on icon "button" at bounding box center [915, 333] width 9 height 9
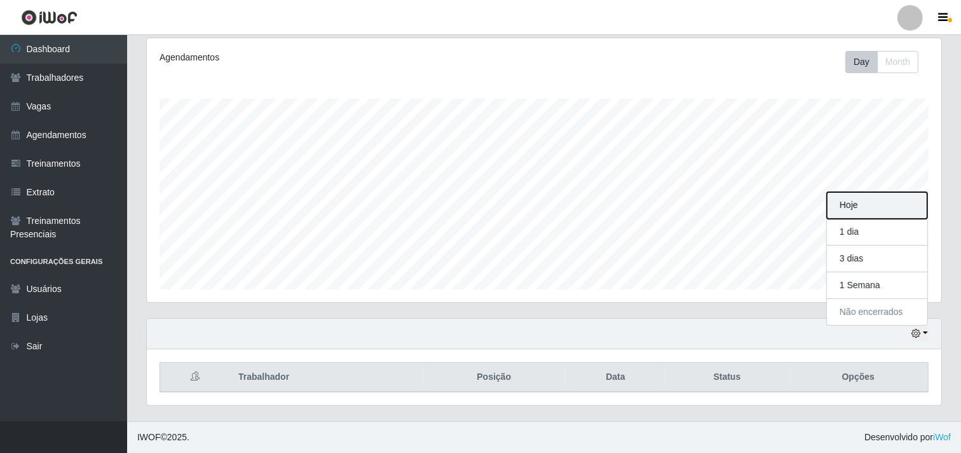
click at [894, 213] on button "Hoje" at bounding box center [877, 205] width 100 height 27
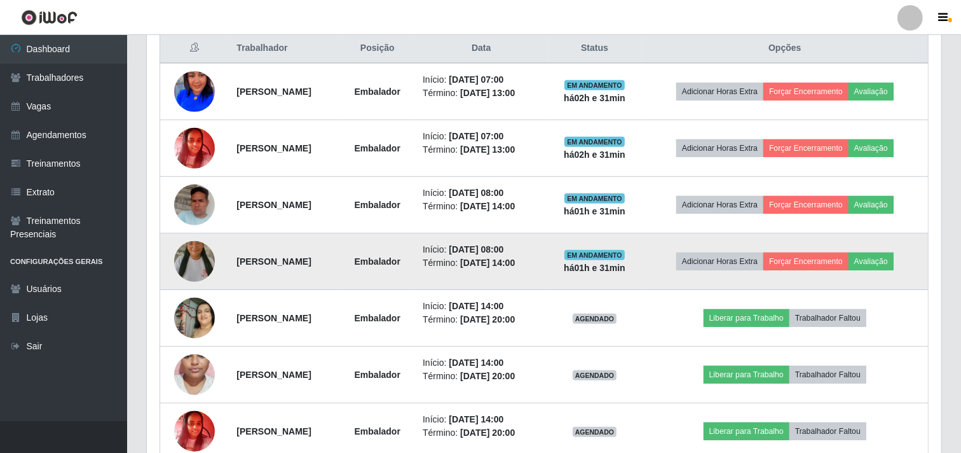
scroll to position [282, 0]
